Goal: Information Seeking & Learning: Learn about a topic

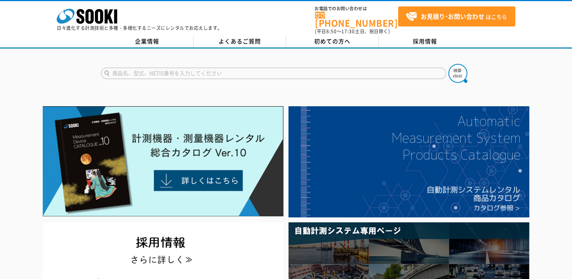
click at [201, 68] on input "text" at bounding box center [273, 73] width 345 height 11
click at [460, 73] on img at bounding box center [457, 73] width 19 height 19
click at [143, 69] on input "コンクリート水分計" at bounding box center [273, 73] width 345 height 11
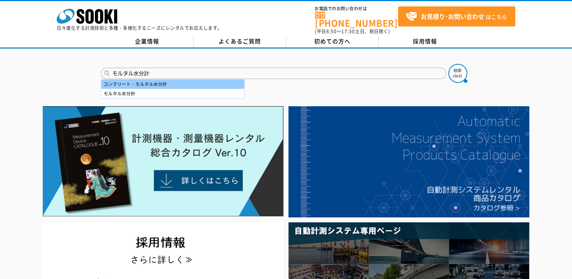
click at [134, 79] on div "コンクリート・モルタル水分計" at bounding box center [172, 83] width 143 height 9
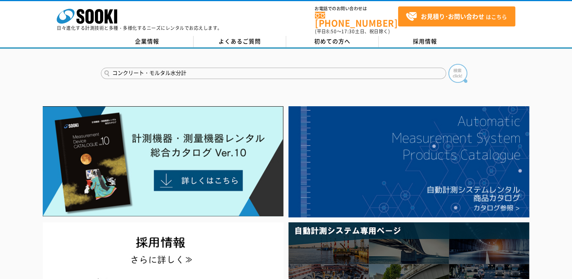
click at [455, 70] on img at bounding box center [457, 73] width 19 height 19
click at [147, 68] on input "コンクリート・モルタル水分計" at bounding box center [273, 73] width 345 height 11
type input "モルタル水分計"
click at [461, 68] on img at bounding box center [457, 73] width 19 height 19
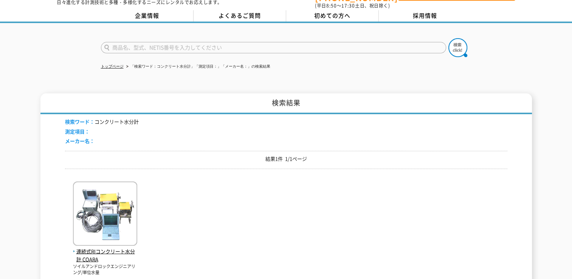
scroll to position [38, 0]
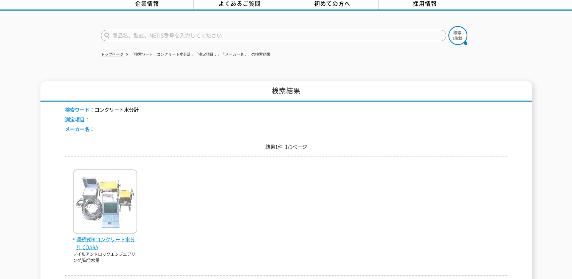
click at [109, 237] on span "連続式RIコンクリート水分計 COARA" at bounding box center [105, 243] width 64 height 16
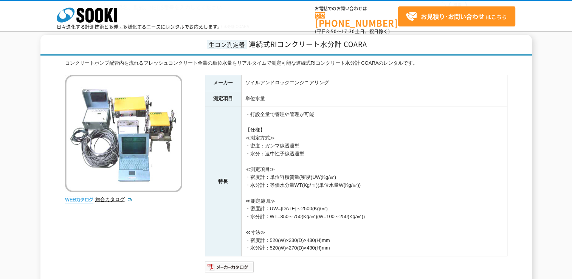
scroll to position [76, 0]
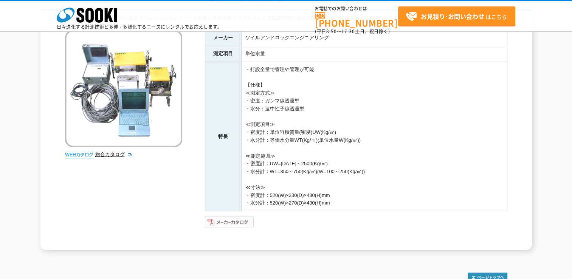
click at [230, 223] on img at bounding box center [230, 222] width 50 height 12
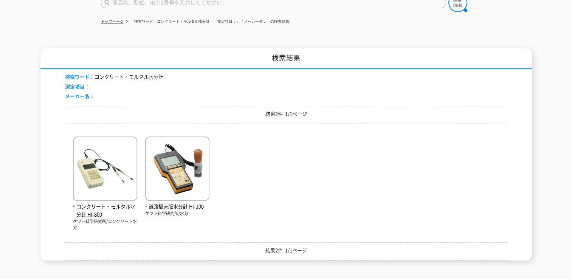
scroll to position [76, 0]
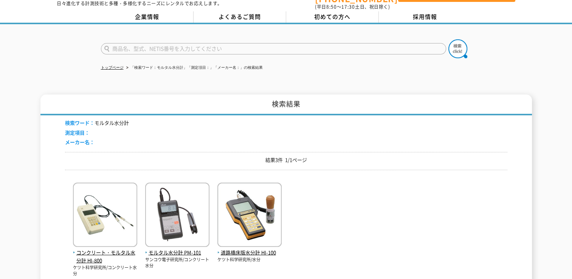
scroll to position [113, 0]
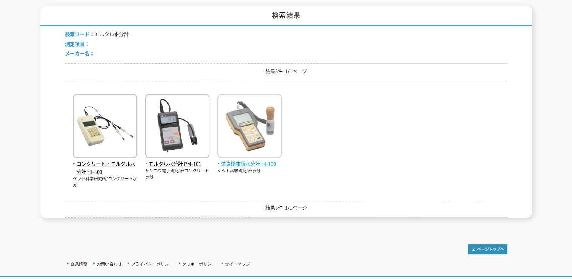
click at [261, 160] on span "道路橋床版水分計 HI-100" at bounding box center [249, 164] width 64 height 8
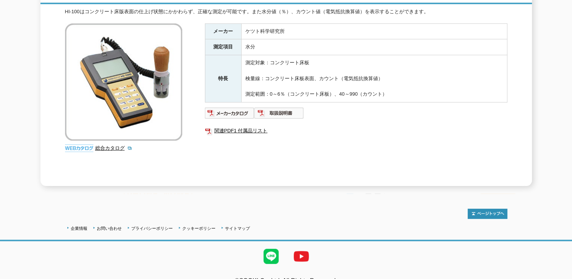
scroll to position [126, 0]
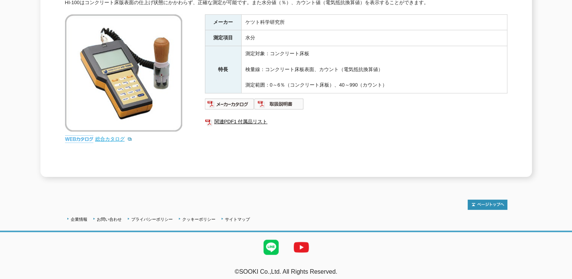
click at [121, 136] on link "総合カタログ" at bounding box center [113, 139] width 37 height 6
click at [231, 117] on link "関連PDF1 付属品リスト" at bounding box center [356, 122] width 302 height 10
